Goal: Information Seeking & Learning: Find specific fact

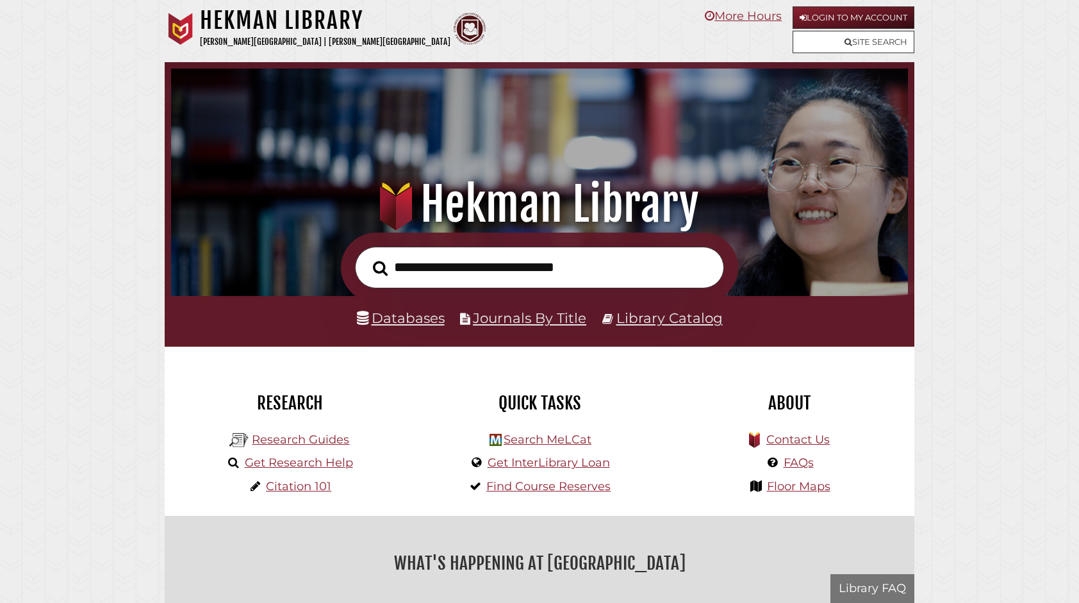
scroll to position [244, 731]
type input "*"
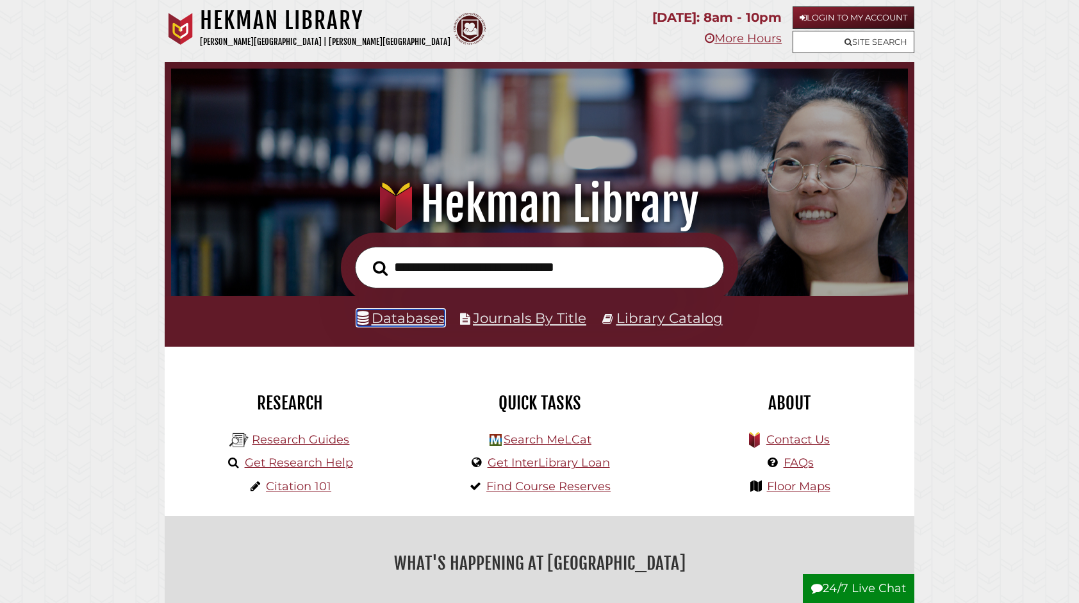
click at [422, 324] on link "Databases" at bounding box center [401, 318] width 88 height 17
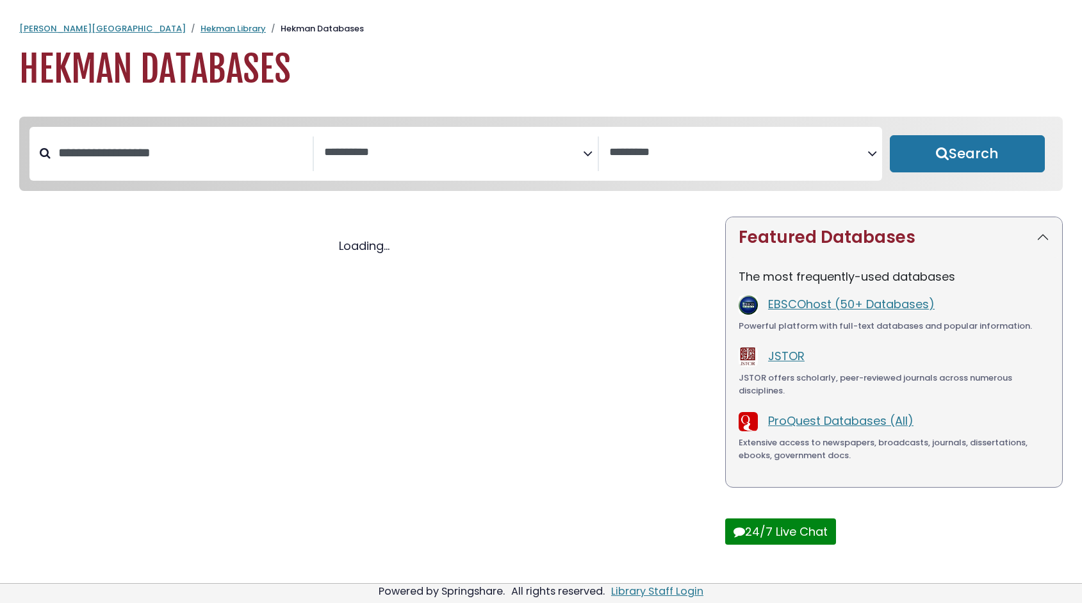
select select "Database Subject Filter"
select select "Database Vendors Filter"
select select "Database Subject Filter"
select select "Database Vendors Filter"
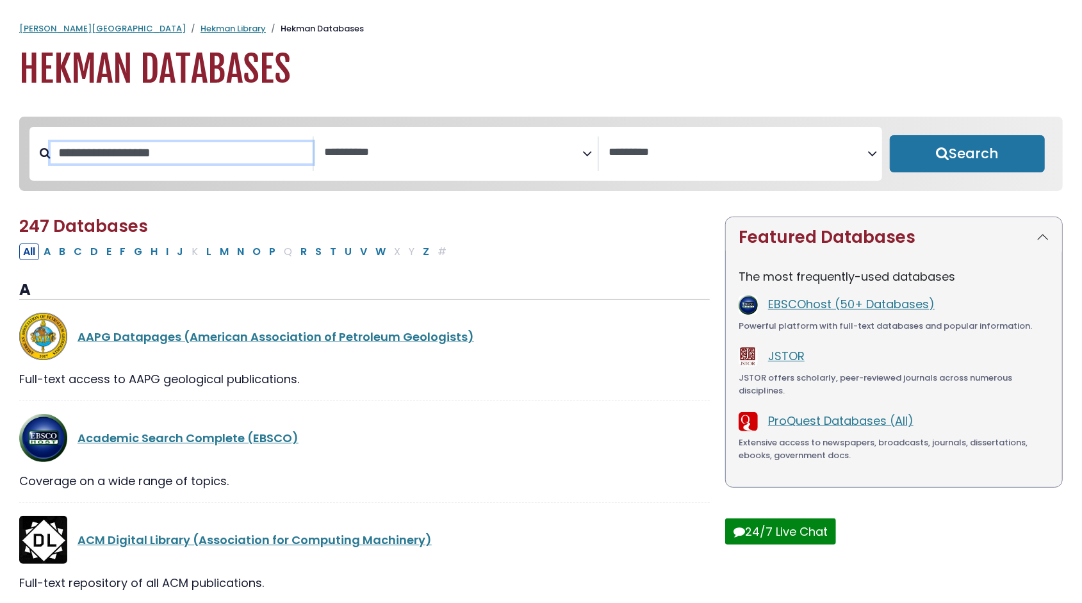
click at [165, 163] on input "Search database by title or keyword" at bounding box center [182, 152] width 262 height 21
type input "*"
type input "***"
click at [890, 135] on button "Search" at bounding box center [967, 153] width 155 height 37
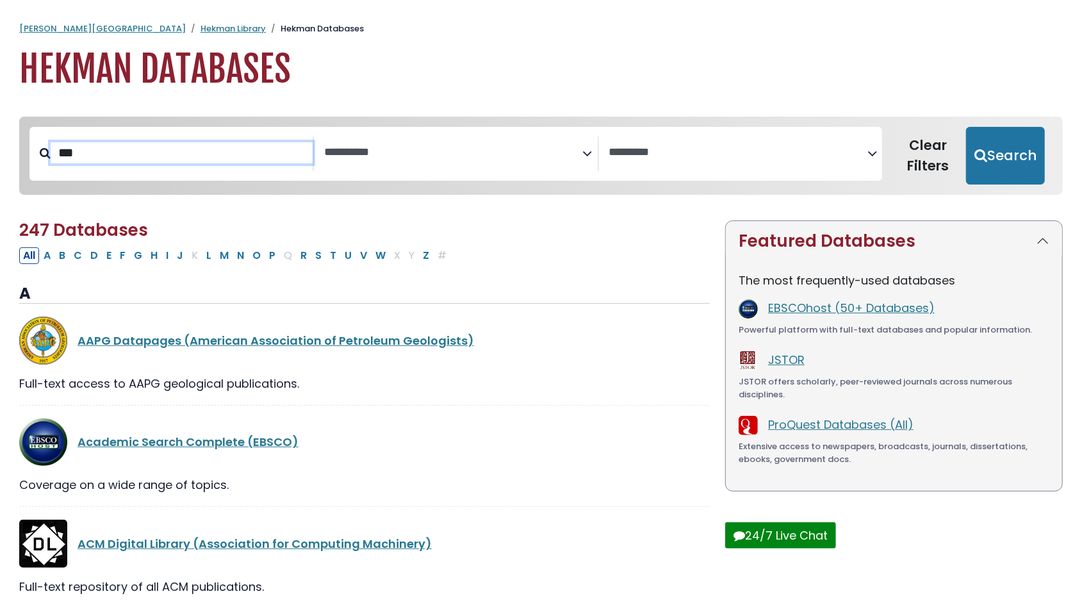
select select "Database Subject Filter"
select select "Database Vendors Filter"
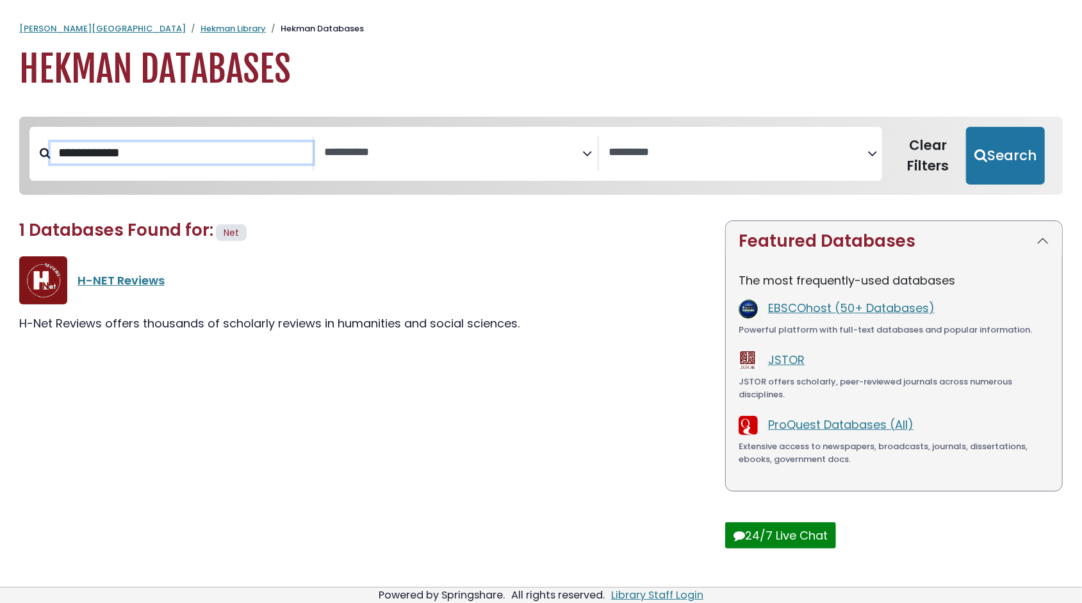
type input "**********"
click at [966, 127] on button "Search" at bounding box center [1005, 156] width 79 height 58
select select "Database Subject Filter"
select select "Database Vendors Filter"
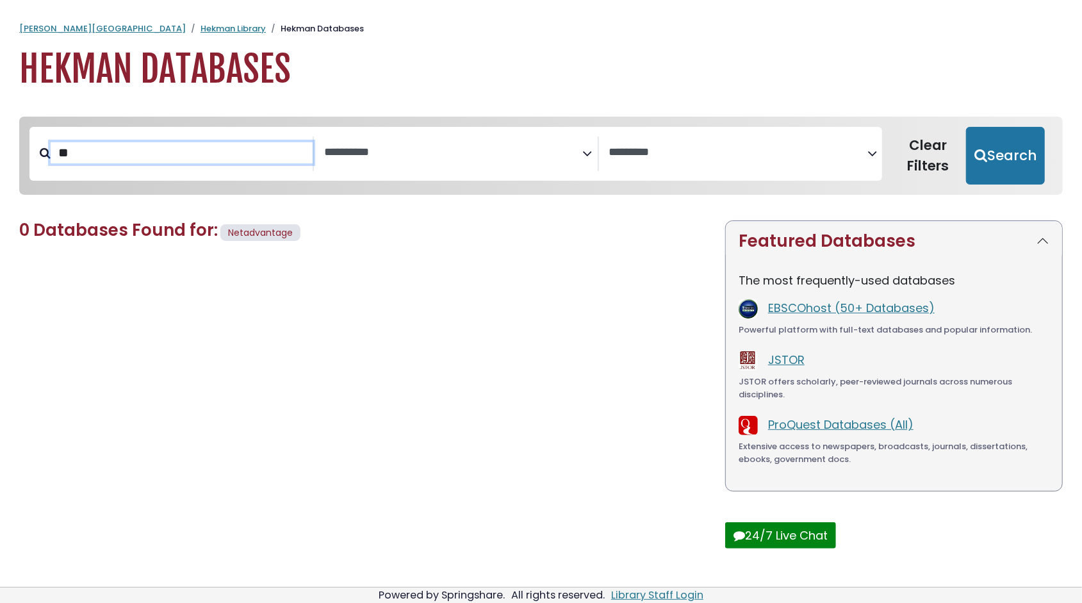
type input "*"
type input "***"
select select "Database Subject Filter"
select select "Database Vendors Filter"
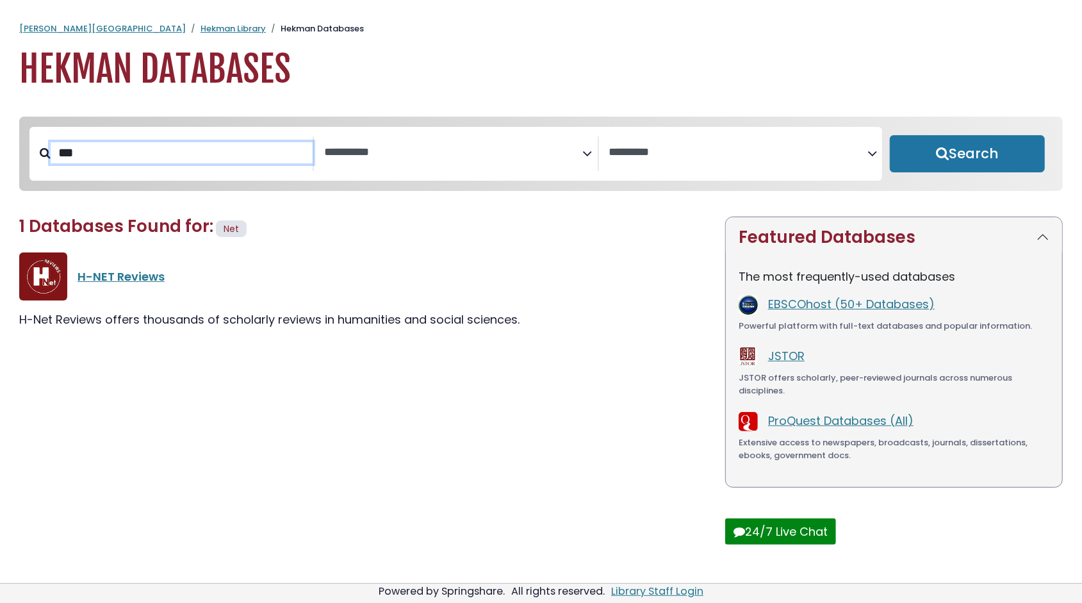
select select "Database Subject Filter"
select select "Database Vendors Filter"
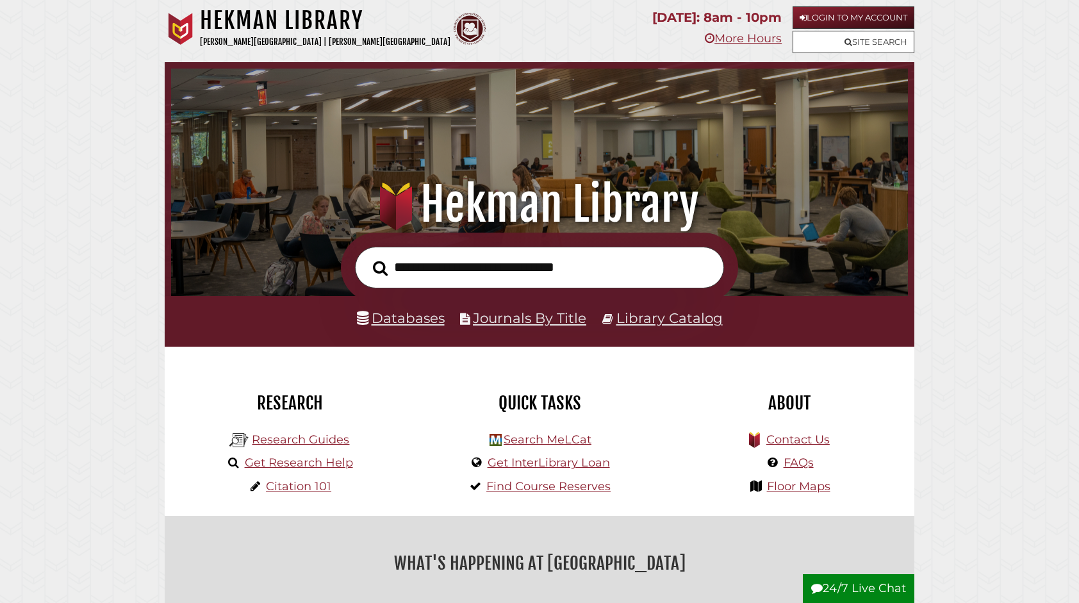
scroll to position [244, 731]
type input "**********"
click at [367, 257] on button "Search" at bounding box center [381, 268] width 28 height 23
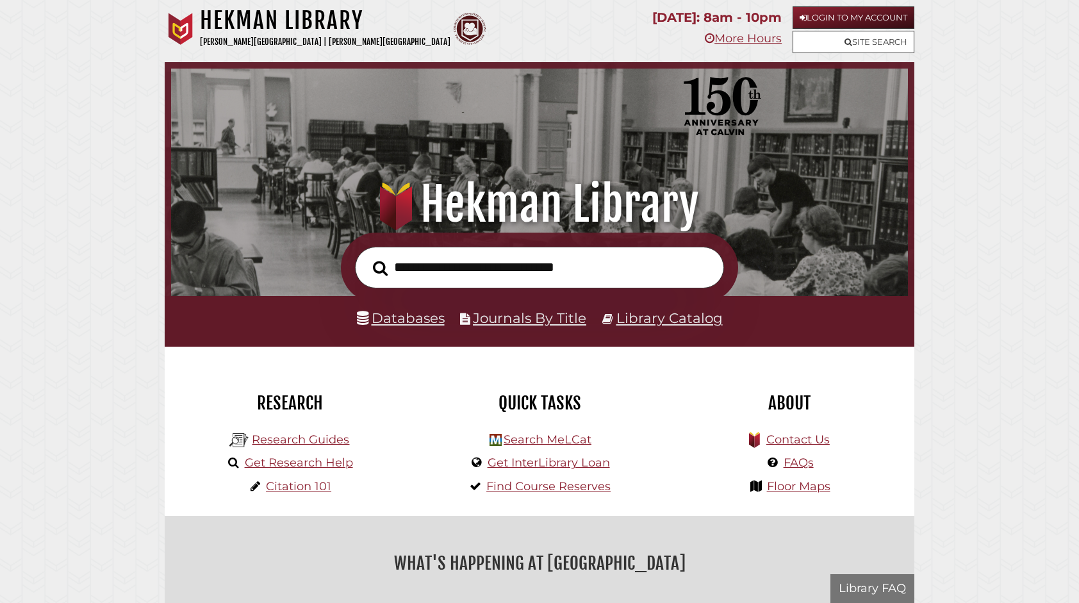
scroll to position [244, 731]
